Goal: Information Seeking & Learning: Find specific page/section

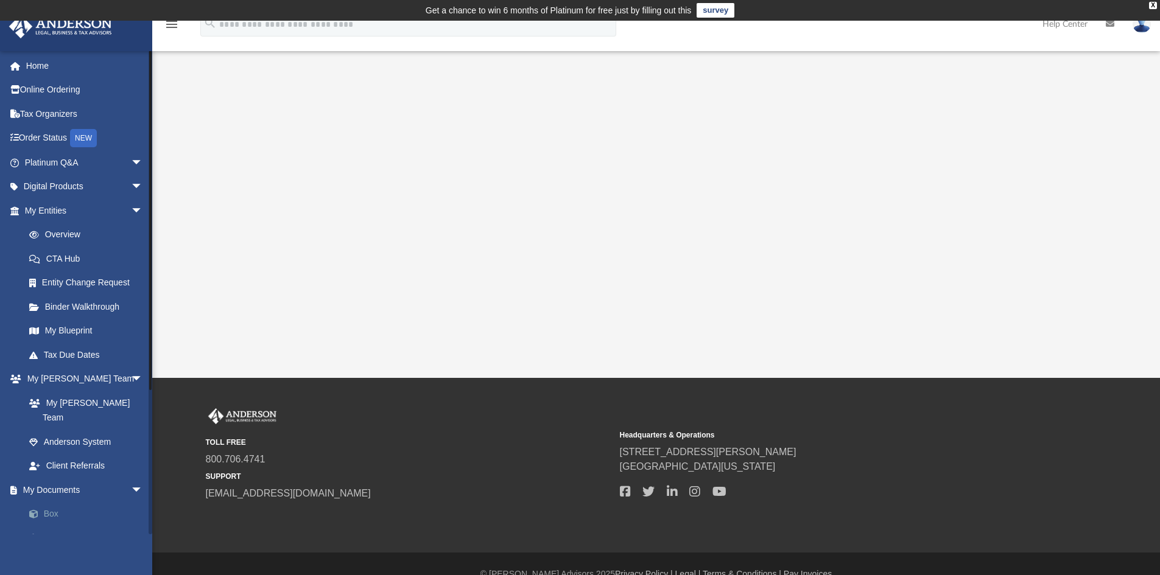
click at [49, 502] on link "Box" at bounding box center [89, 514] width 144 height 24
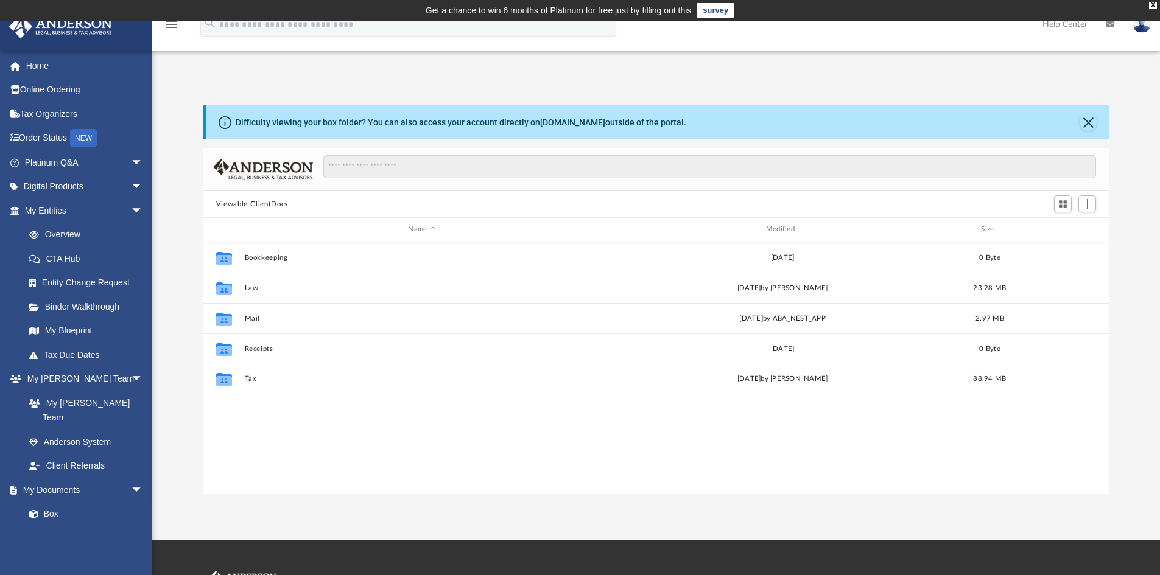
scroll to position [268, 897]
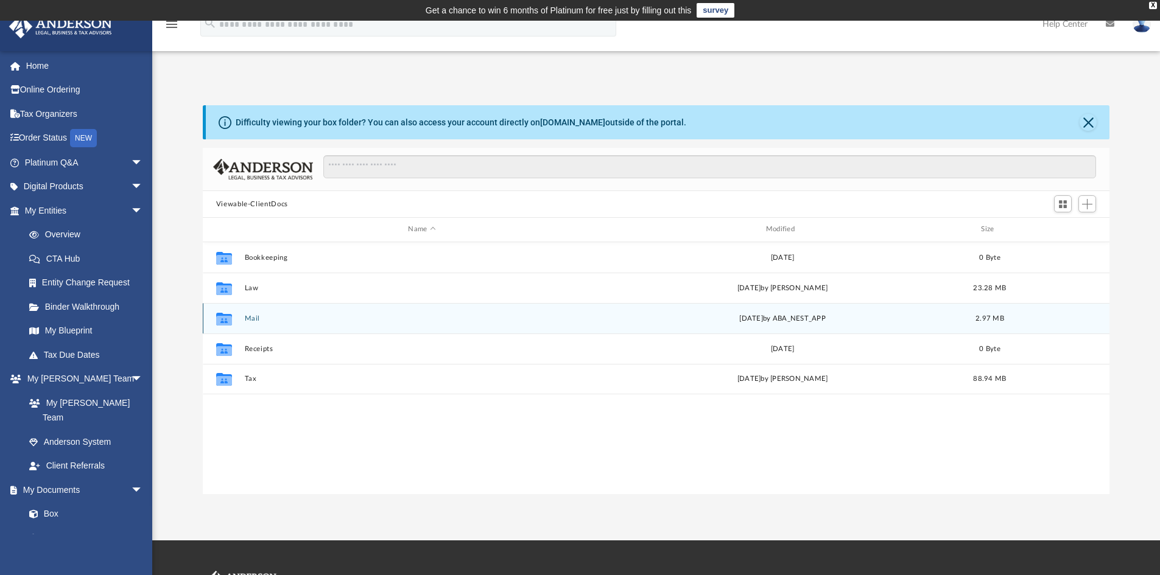
click at [251, 316] on button "Mail" at bounding box center [421, 319] width 355 height 8
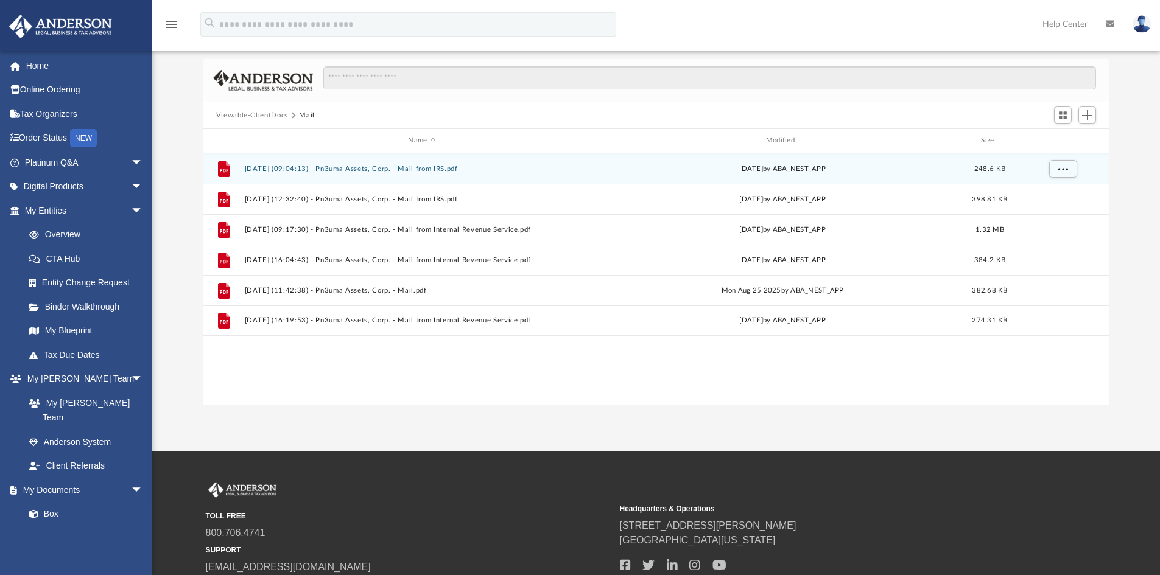
scroll to position [0, 0]
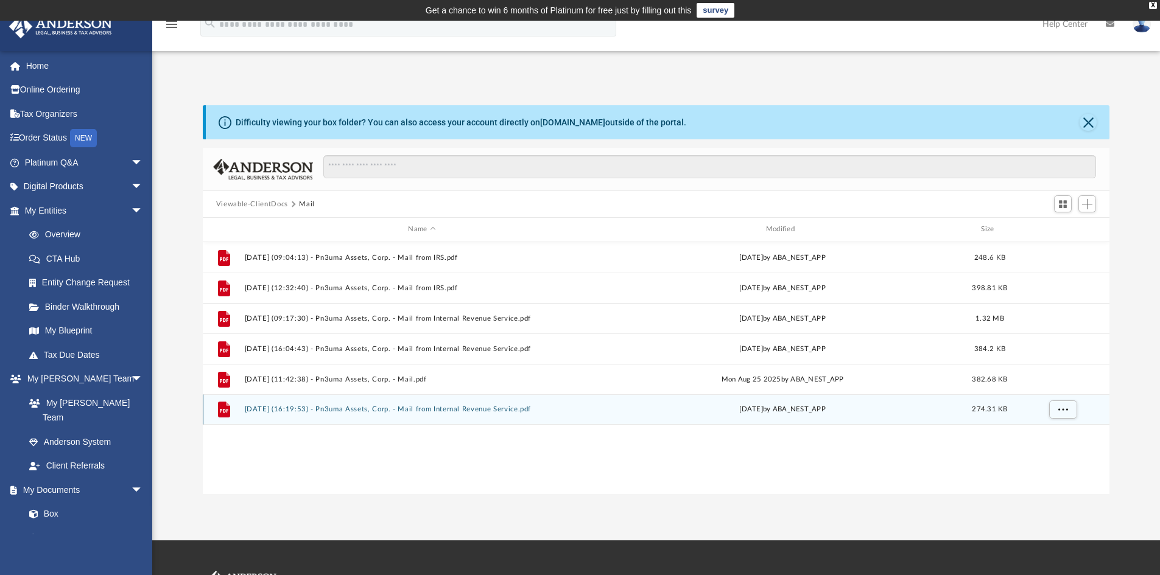
click at [378, 410] on button "[DATE] (16:19:53) - Pn3uma Assets, Corp. - Mail from Internal Revenue Service.p…" at bounding box center [421, 409] width 355 height 8
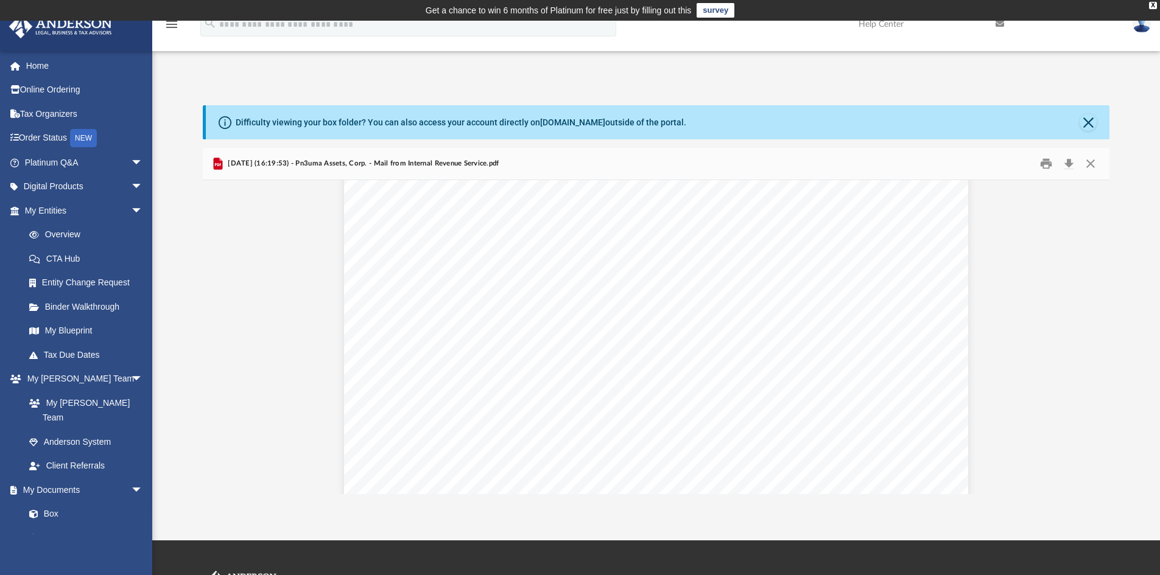
scroll to position [1325, 0]
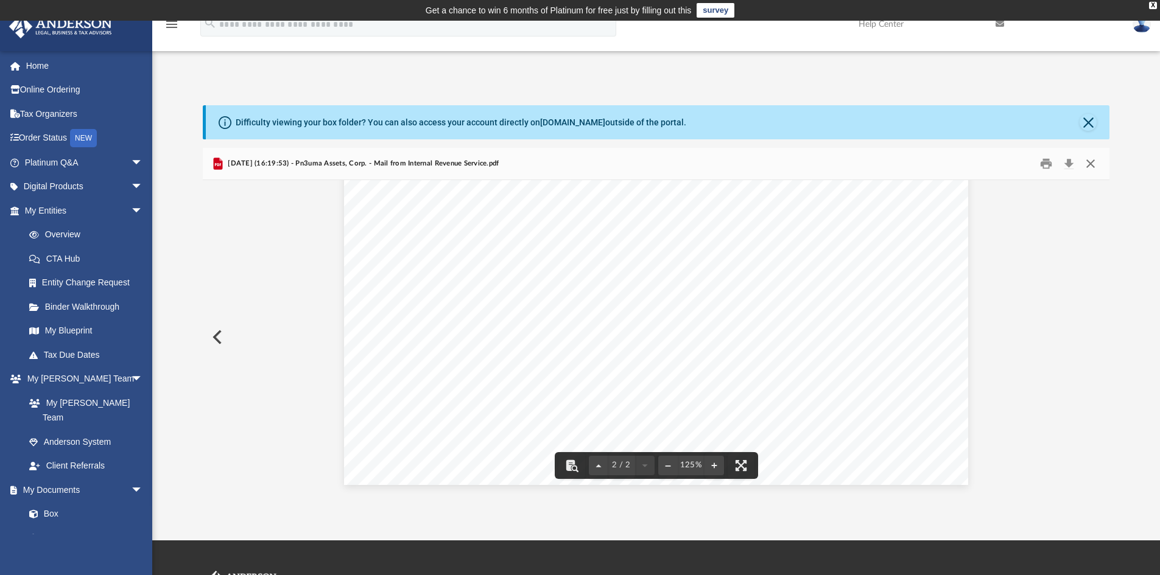
click at [1092, 161] on button "Close" at bounding box center [1090, 164] width 22 height 19
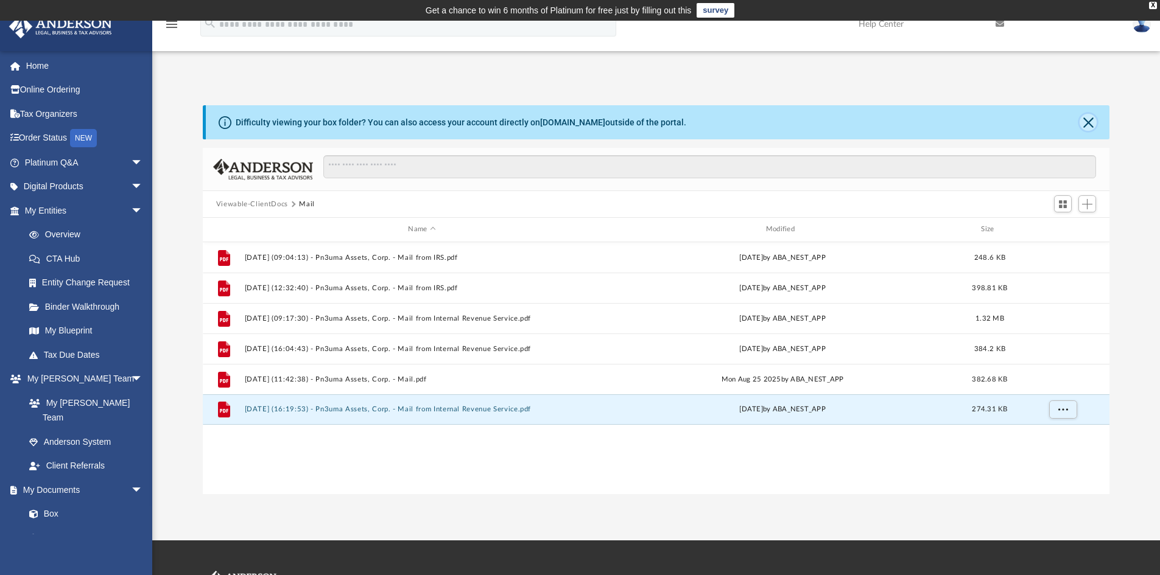
click at [1087, 120] on button "Close" at bounding box center [1087, 122] width 17 height 17
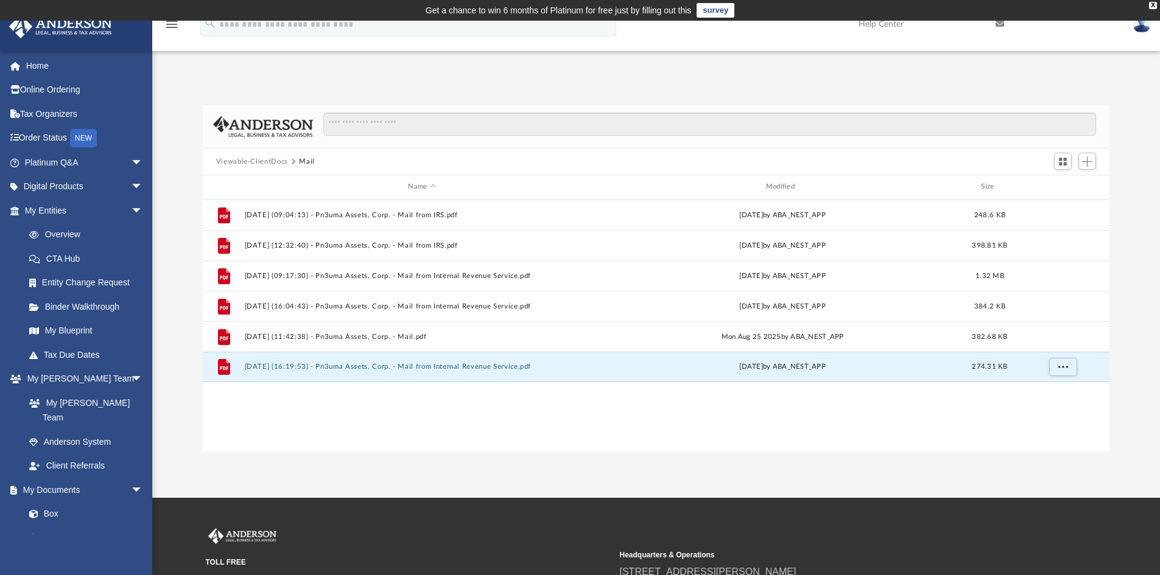
click at [254, 164] on button "Viewable-ClientDocs" at bounding box center [252, 161] width 72 height 11
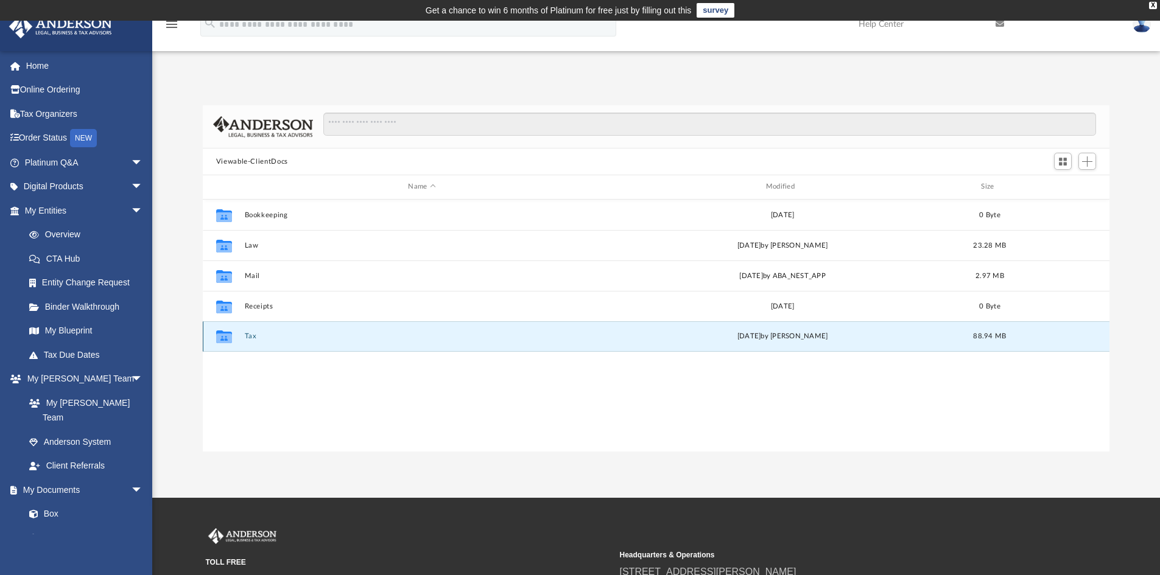
click at [245, 336] on button "Tax" at bounding box center [421, 336] width 355 height 8
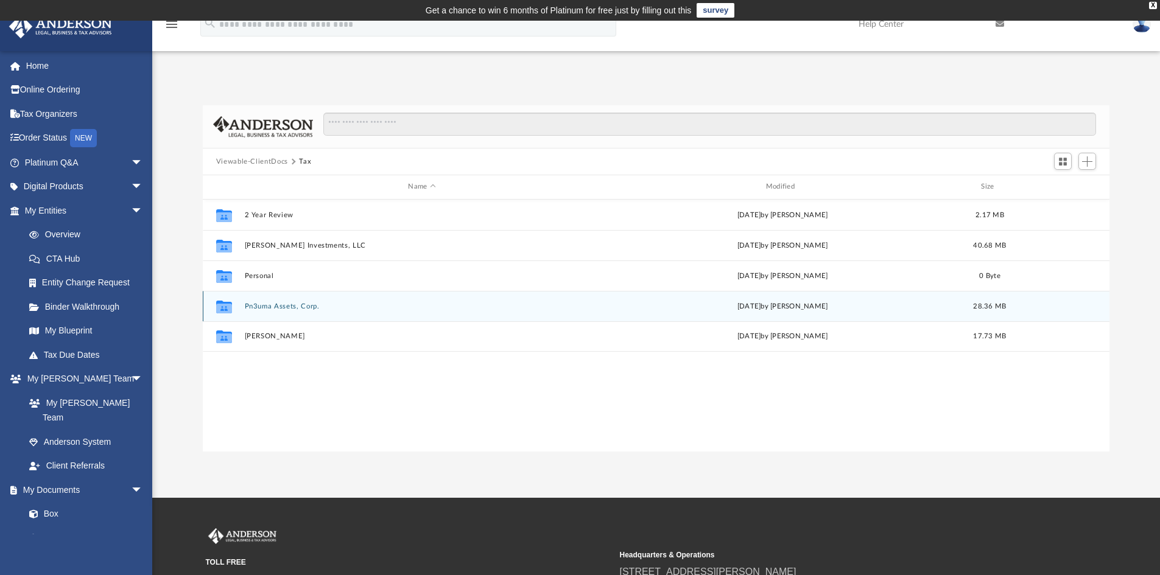
click at [261, 307] on button "Pn3uma Assets, Corp." at bounding box center [421, 307] width 355 height 8
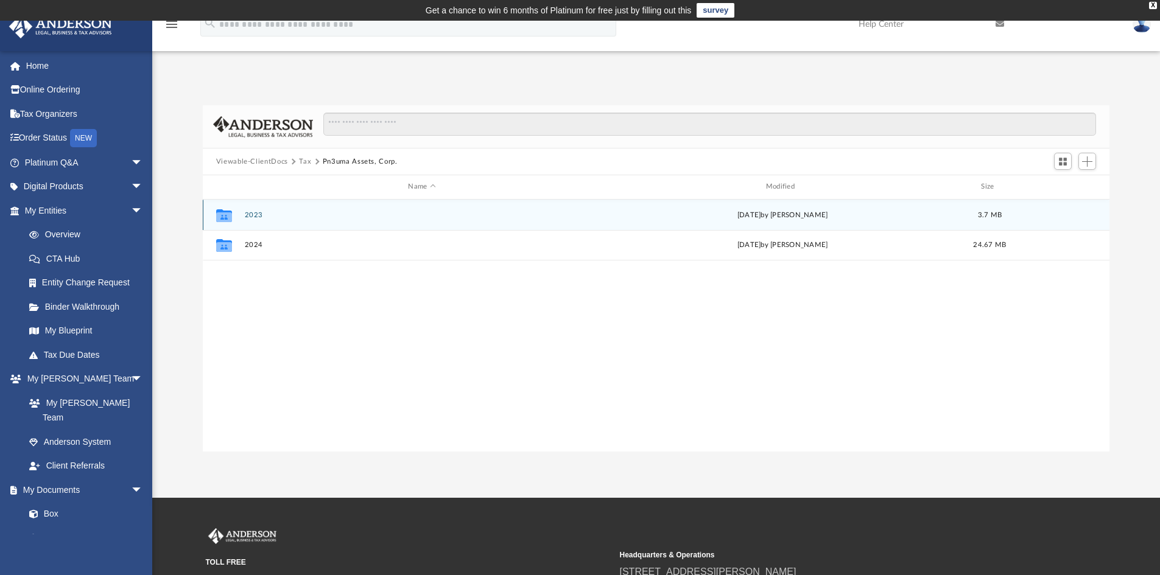
click at [253, 217] on button "2023" at bounding box center [421, 215] width 355 height 8
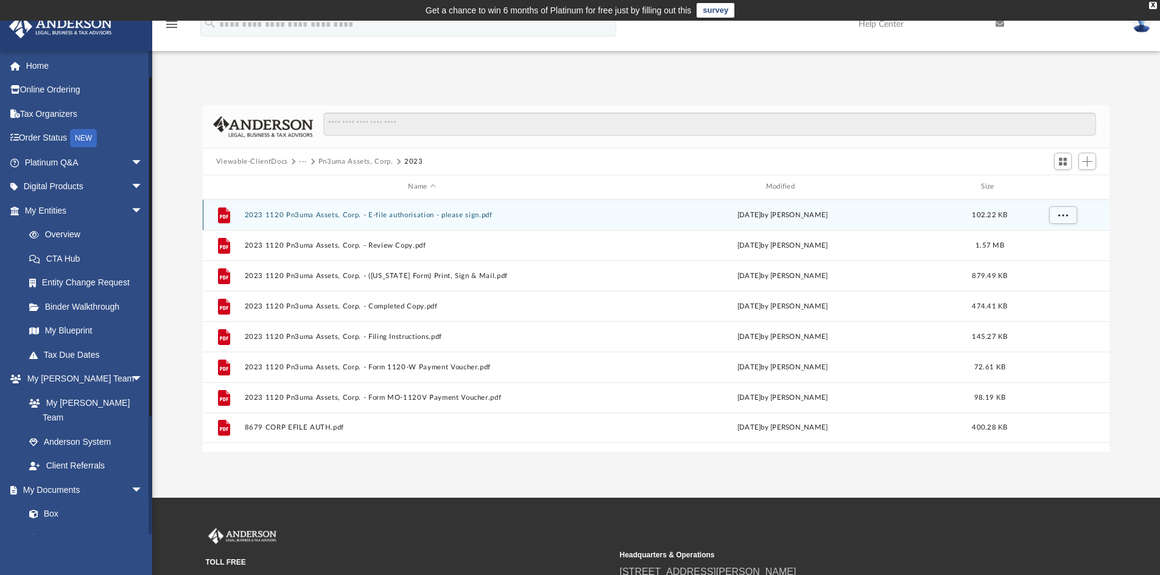
scroll to position [183, 0]
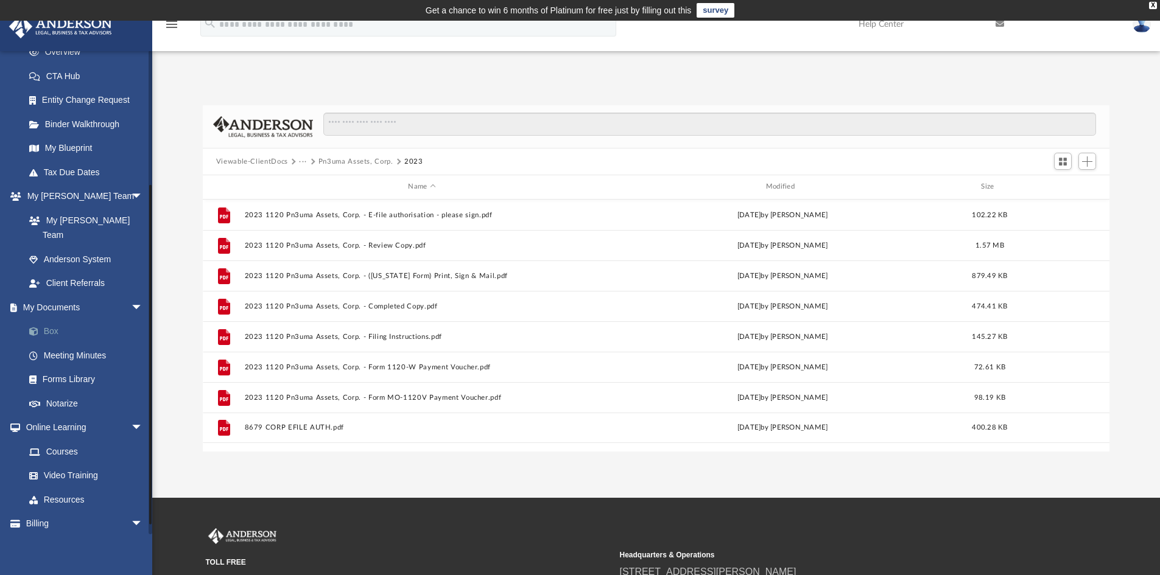
click at [43, 328] on span at bounding box center [40, 332] width 8 height 9
click at [258, 163] on button "Viewable-ClientDocs" at bounding box center [252, 161] width 72 height 11
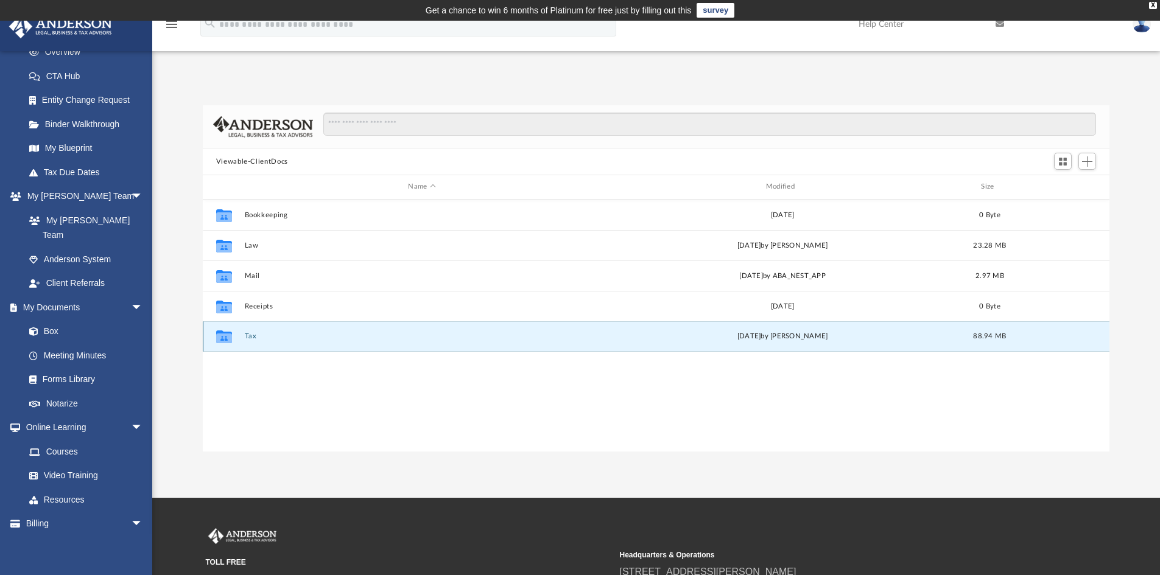
click at [247, 337] on button "Tax" at bounding box center [421, 336] width 355 height 8
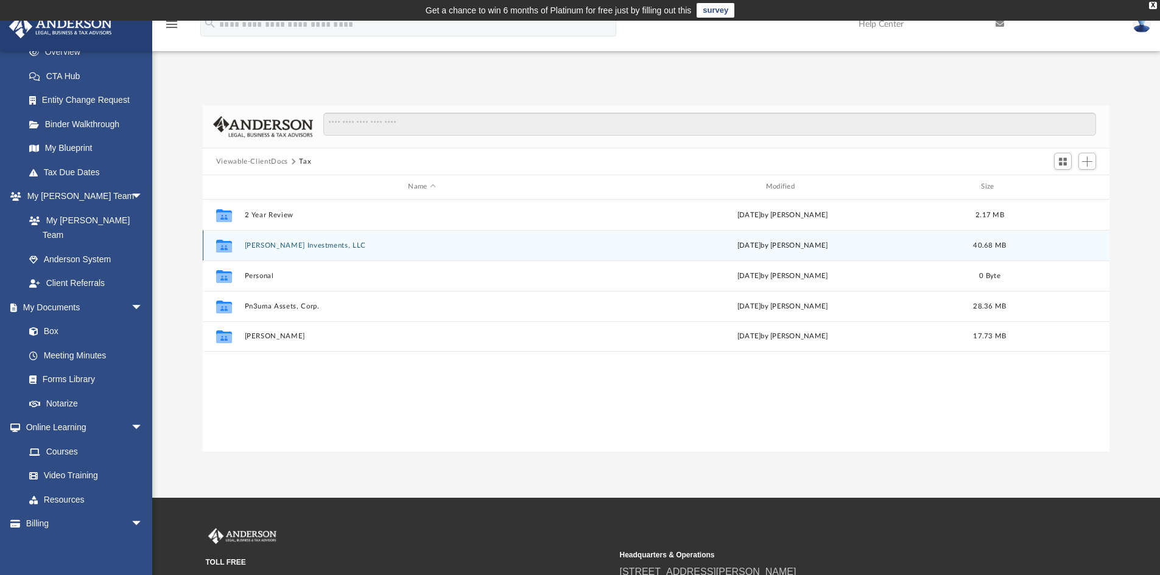
click at [261, 247] on button "[PERSON_NAME] Investments, LLC" at bounding box center [421, 246] width 355 height 8
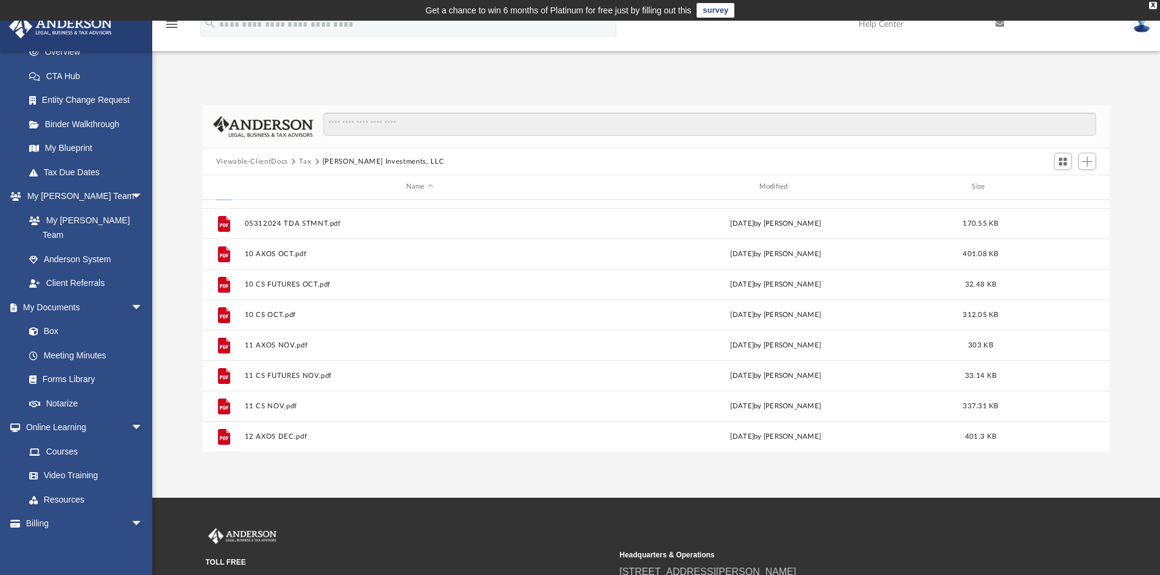
scroll to position [0, 0]
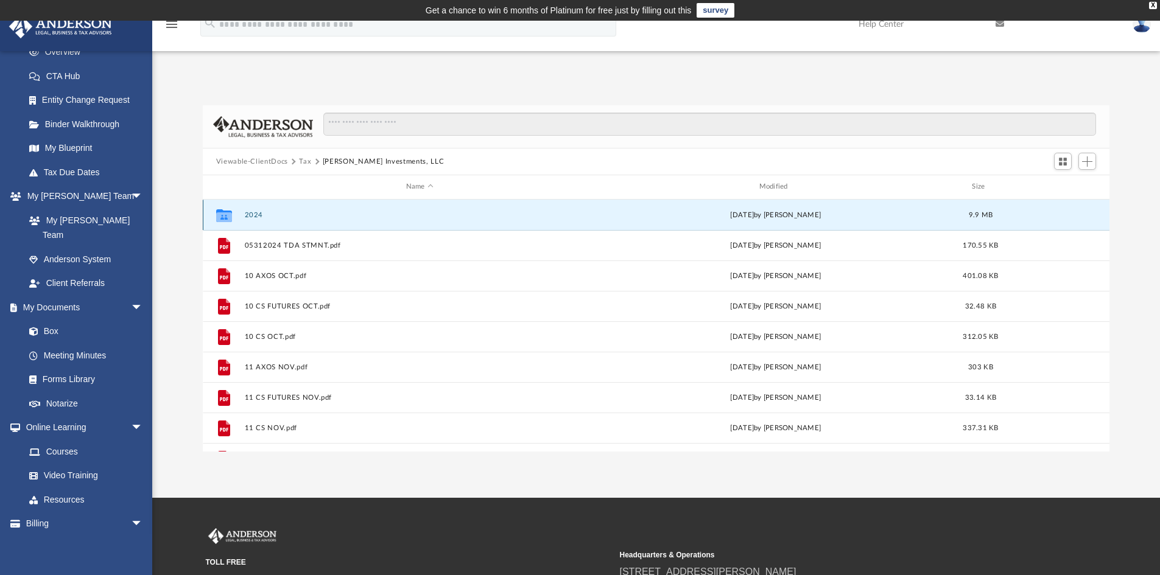
click at [251, 217] on button "2024" at bounding box center [419, 215] width 351 height 8
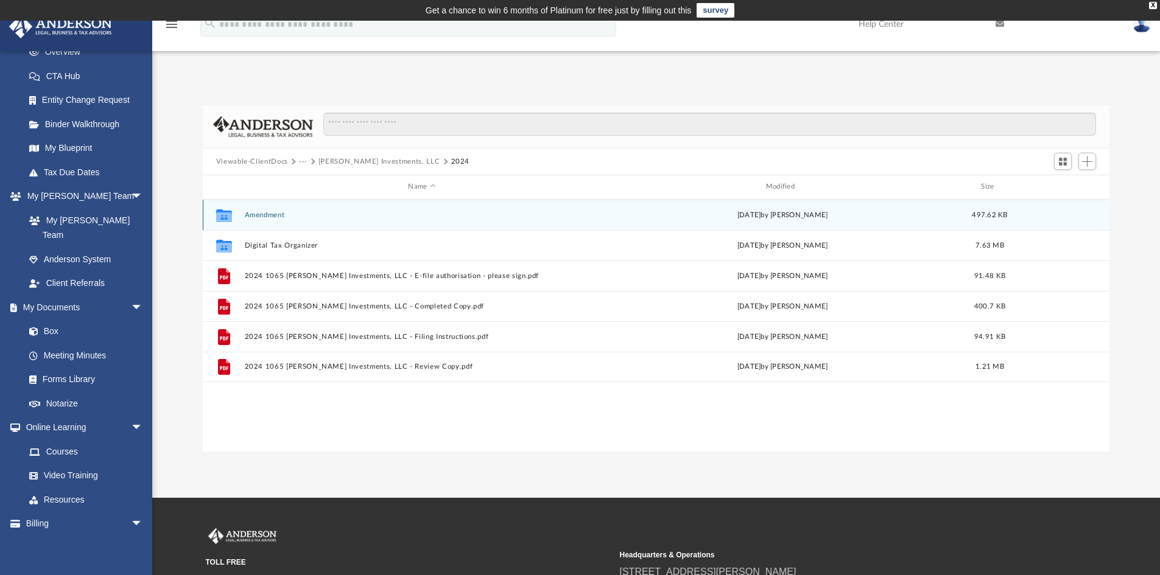
click at [251, 217] on button "Amendment" at bounding box center [421, 215] width 355 height 8
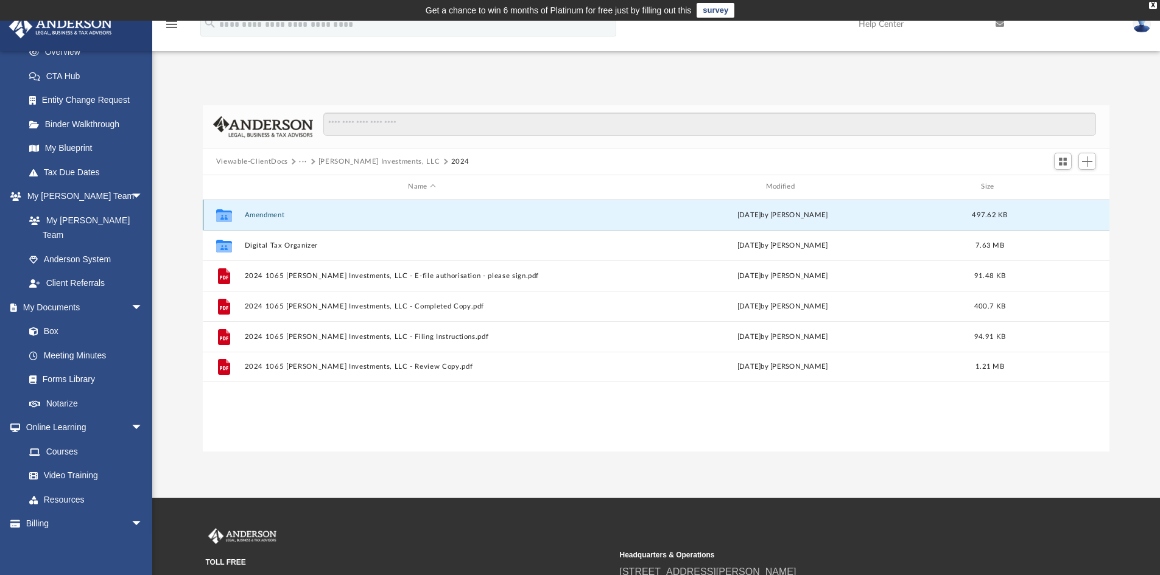
click at [251, 217] on button "Amendment" at bounding box center [421, 215] width 355 height 8
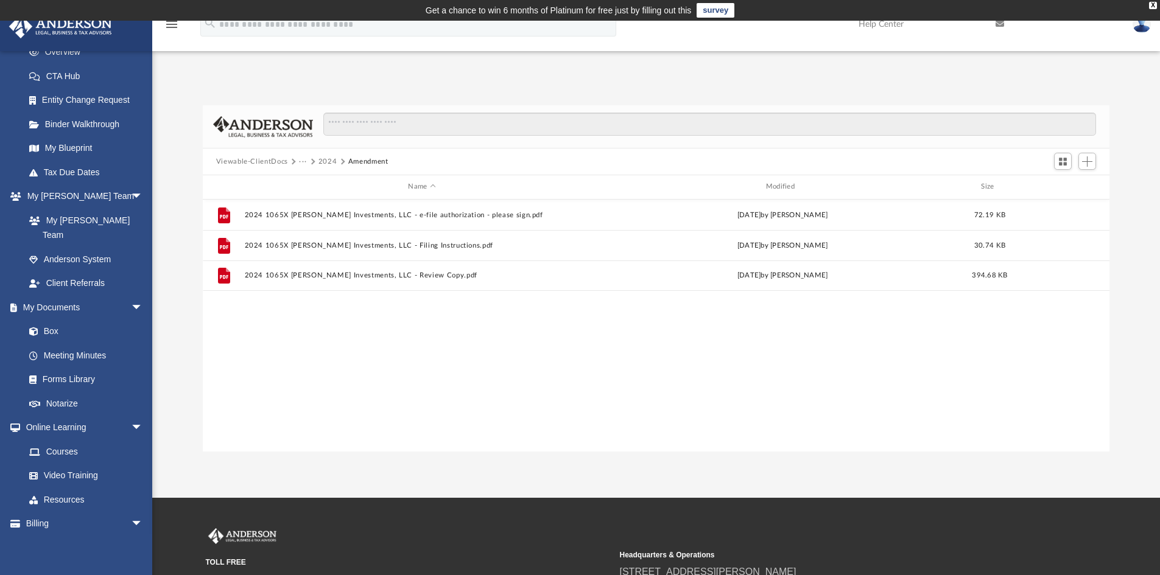
click at [250, 161] on button "Viewable-ClientDocs" at bounding box center [252, 161] width 72 height 11
